Goal: Task Accomplishment & Management: Complete application form

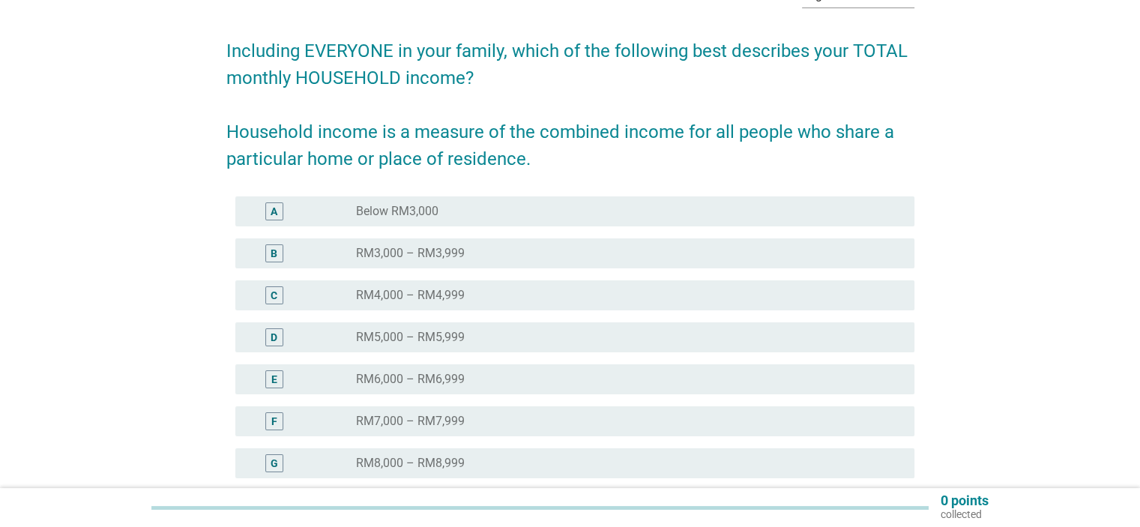
scroll to position [150, 0]
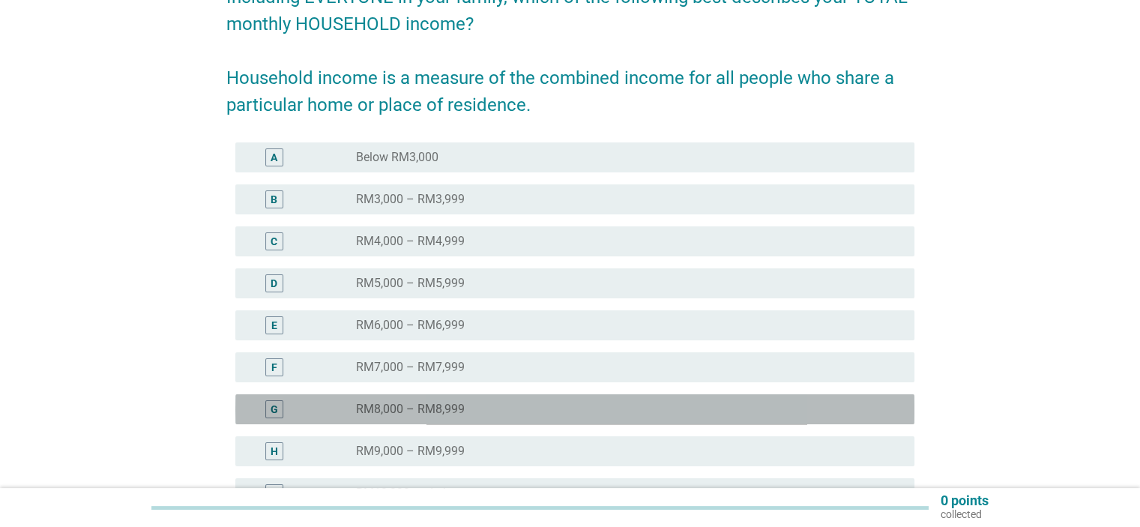
click at [481, 422] on div "G radio_button_unchecked RM8,000 – RM8,999" at bounding box center [574, 409] width 679 height 30
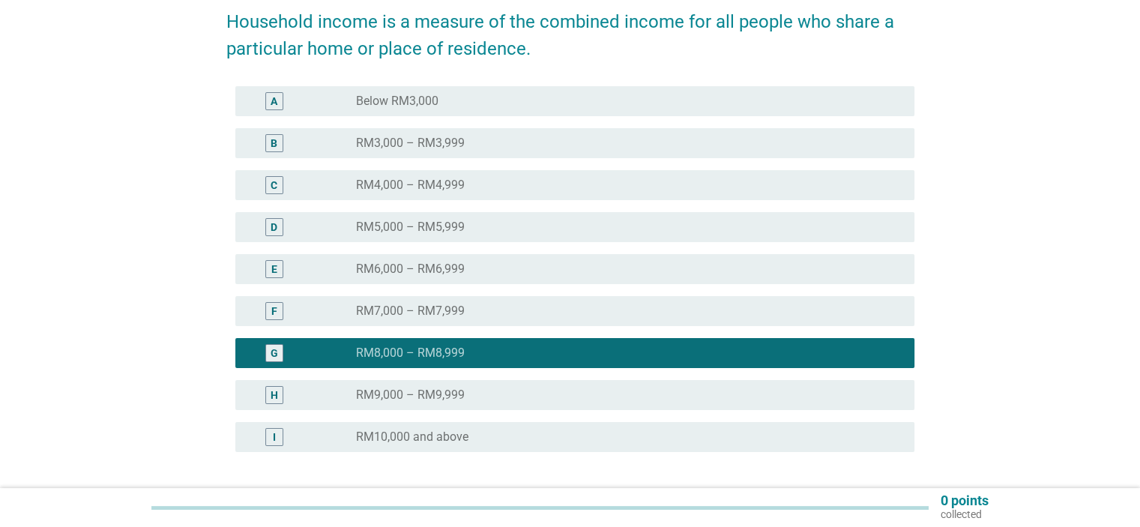
scroll to position [300, 0]
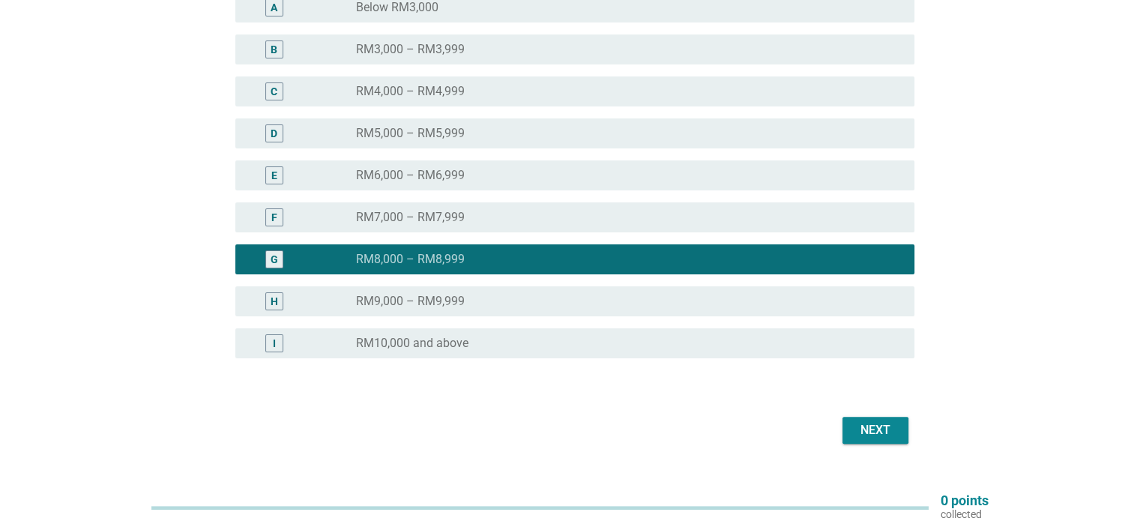
click at [880, 437] on div "Next" at bounding box center [876, 430] width 42 height 18
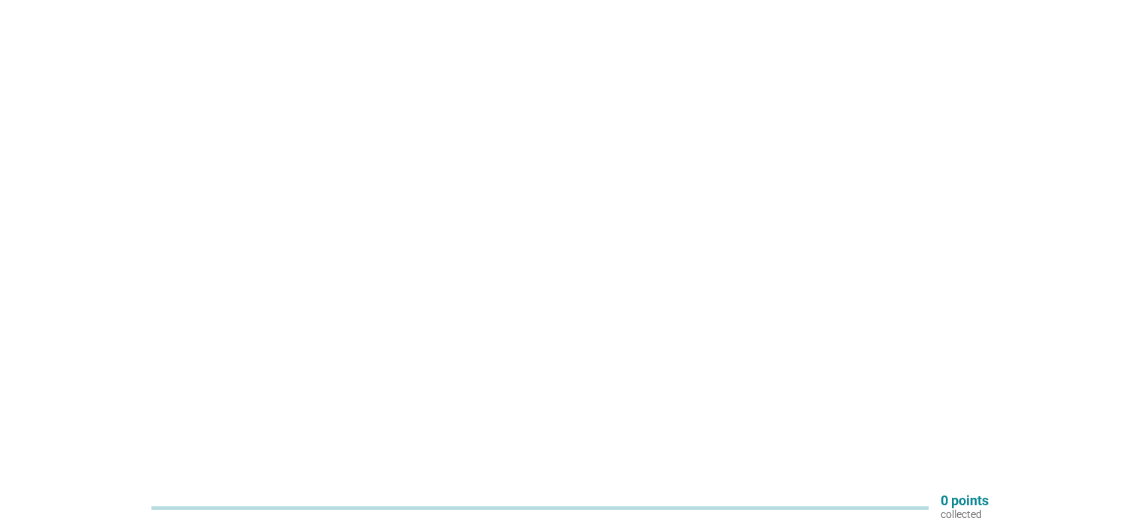
scroll to position [0, 0]
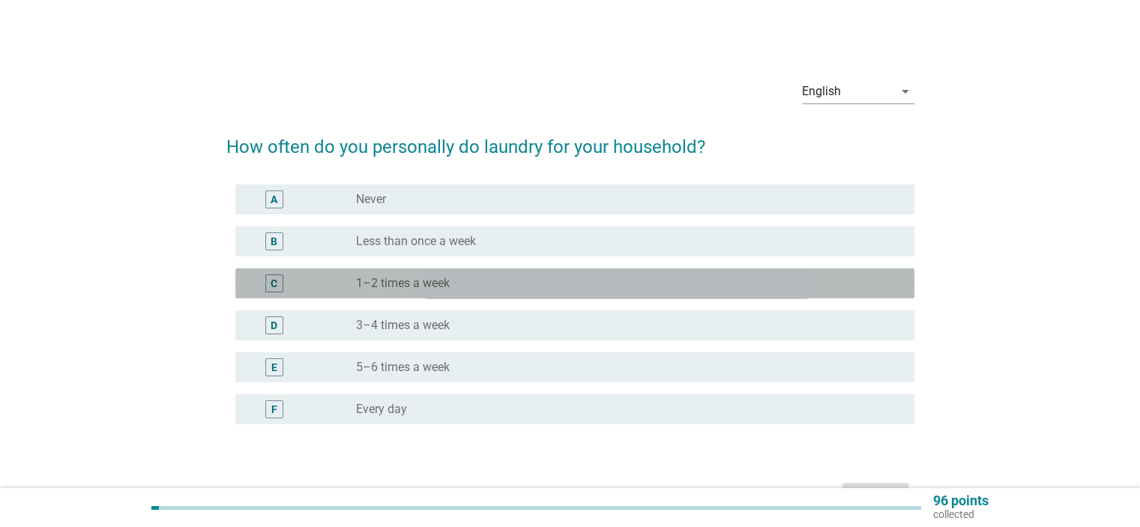
click at [418, 283] on label "1–2 times a week" at bounding box center [403, 283] width 94 height 15
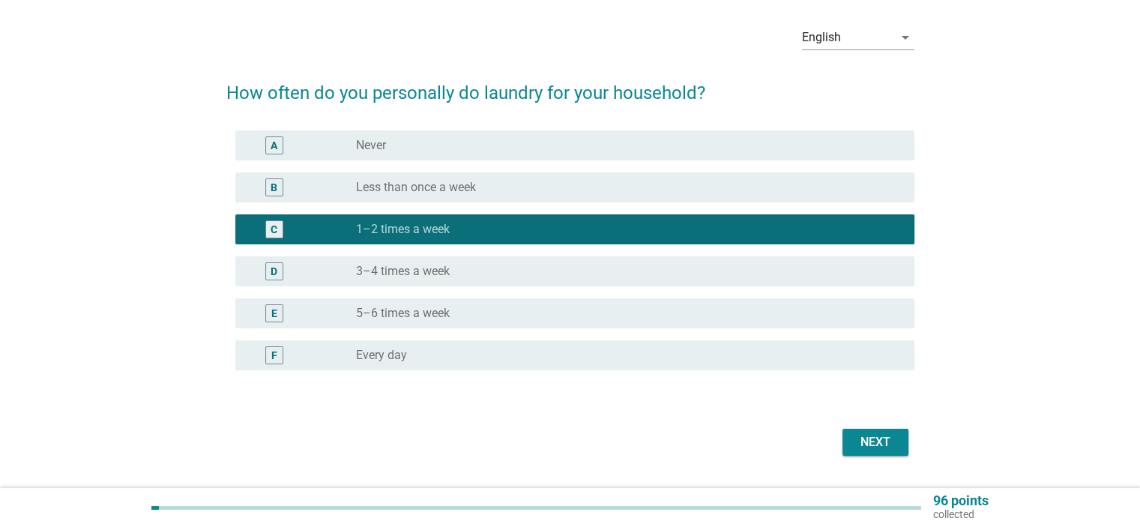
scroll to position [75, 0]
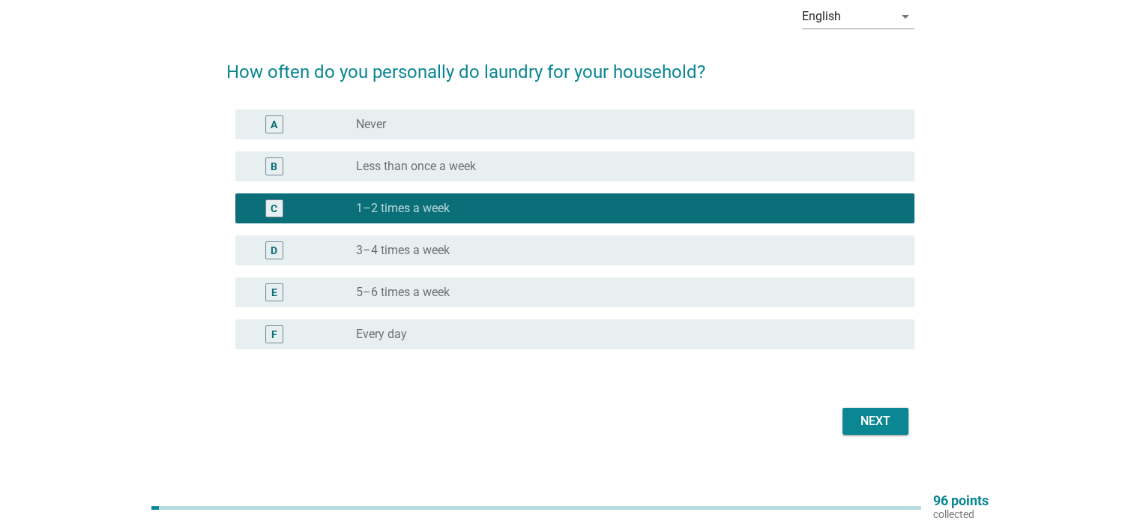
click at [858, 434] on button "Next" at bounding box center [876, 421] width 66 height 27
